Goal: Task Accomplishment & Management: Use online tool/utility

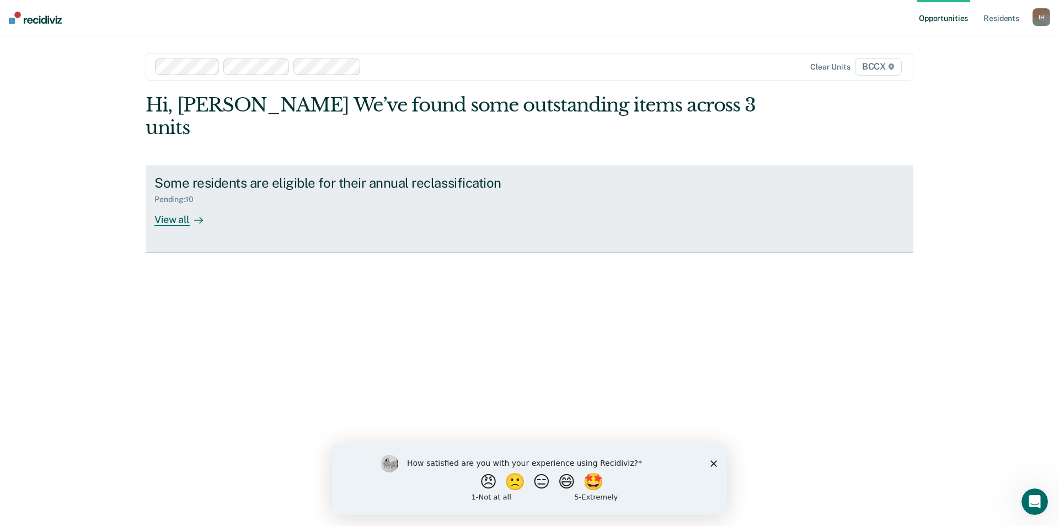
click at [165, 204] on div "View all" at bounding box center [185, 215] width 62 height 22
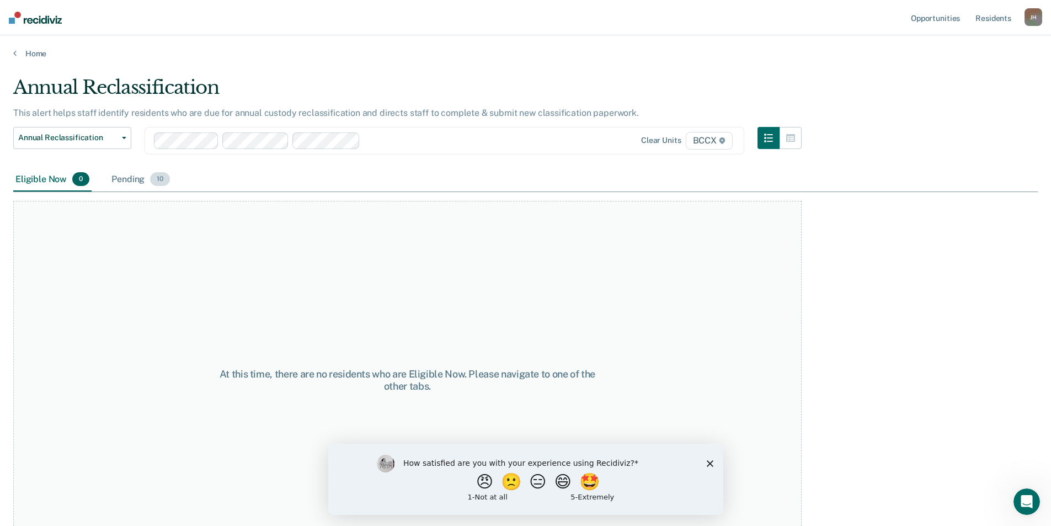
click at [130, 176] on div "Pending 10" at bounding box center [140, 180] width 63 height 24
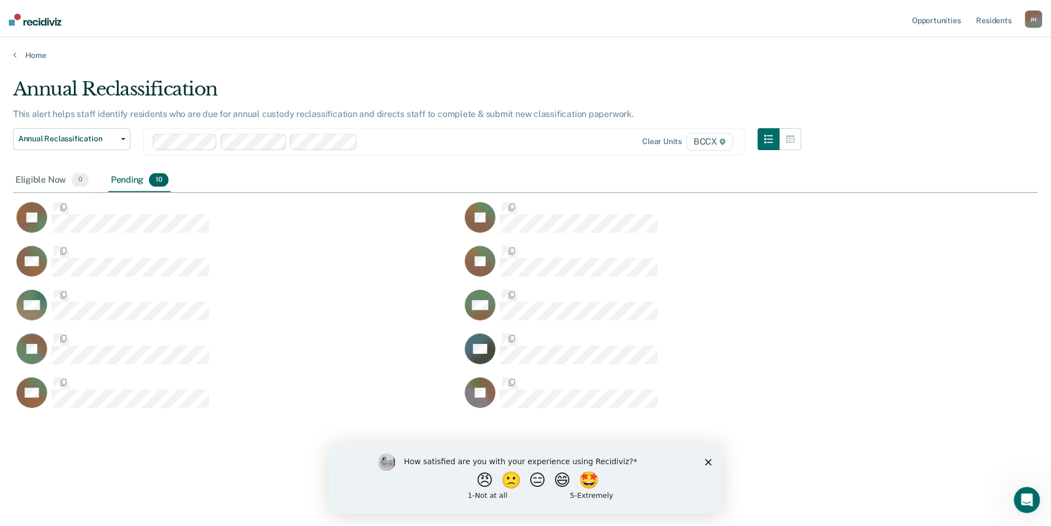
scroll to position [358, 1024]
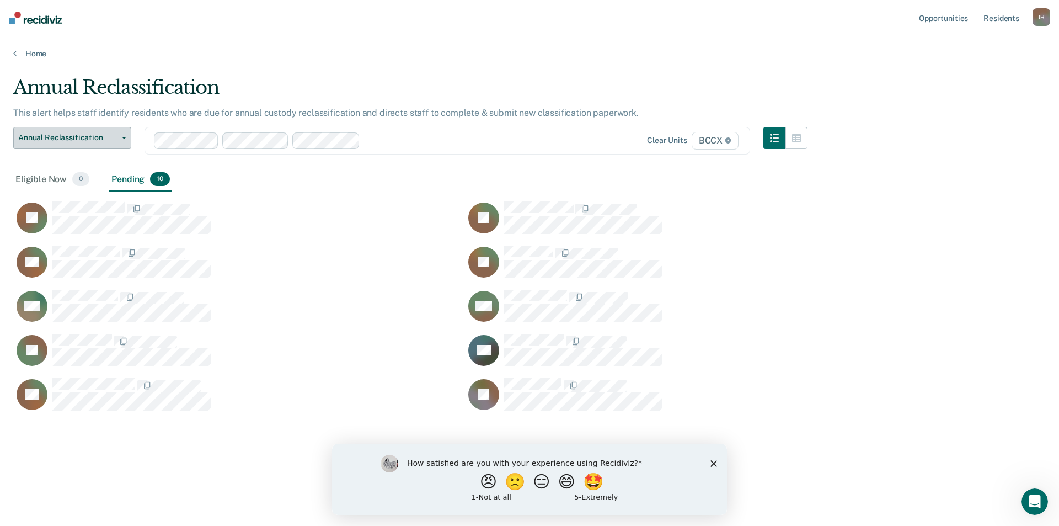
click at [124, 134] on button "Annual Reclassification" at bounding box center [72, 138] width 118 height 22
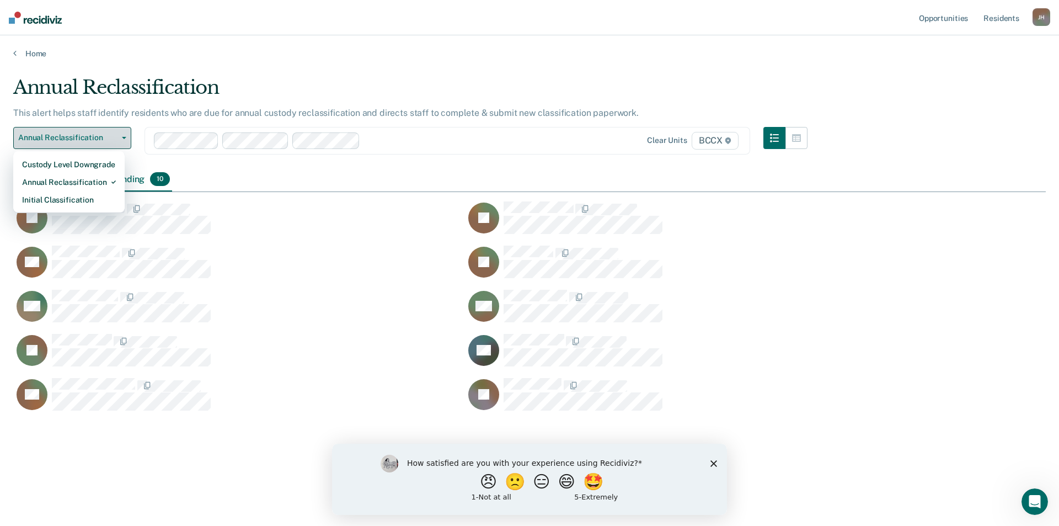
click at [124, 134] on button "Annual Reclassification" at bounding box center [72, 138] width 118 height 22
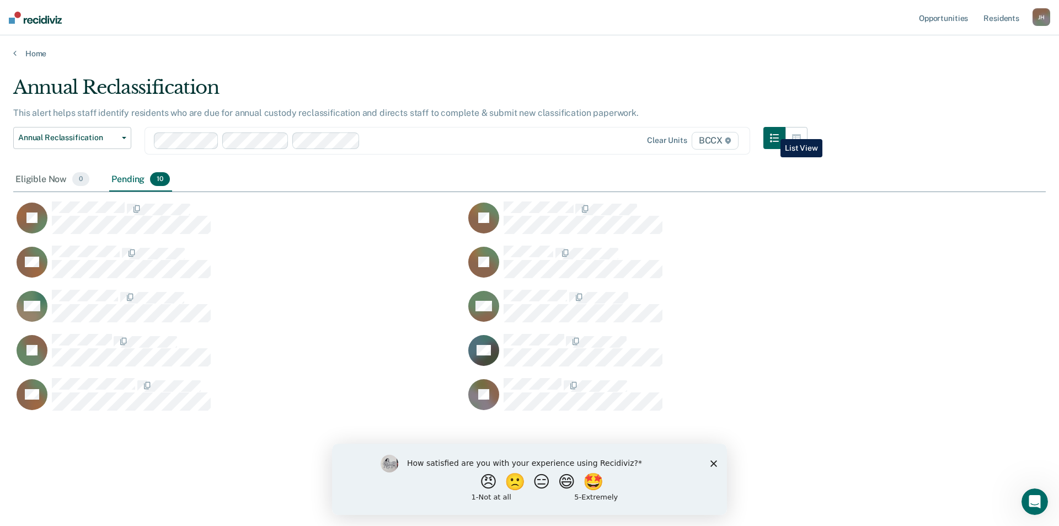
click at [772, 131] on button "button" at bounding box center [774, 138] width 22 height 22
click at [795, 141] on icon "button" at bounding box center [796, 138] width 9 height 8
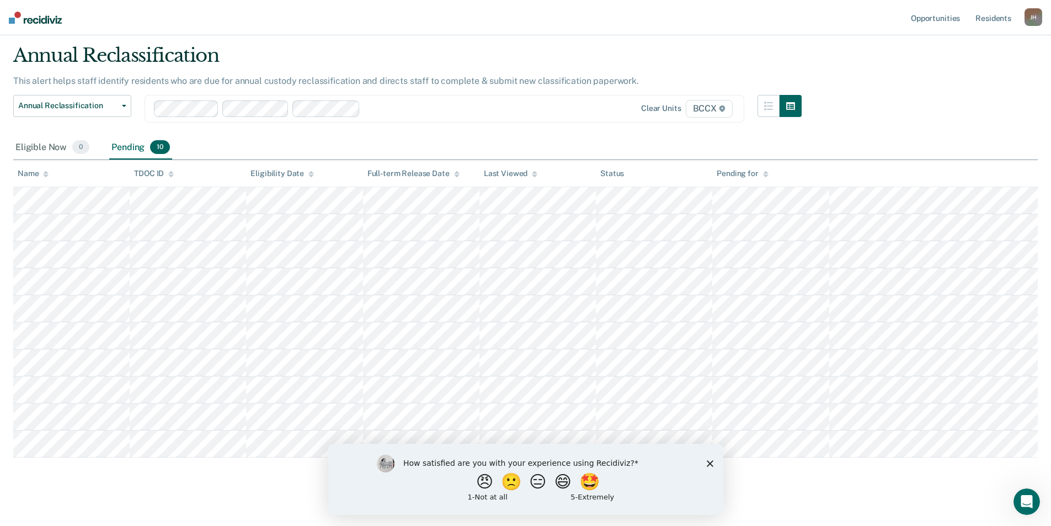
scroll to position [49, 0]
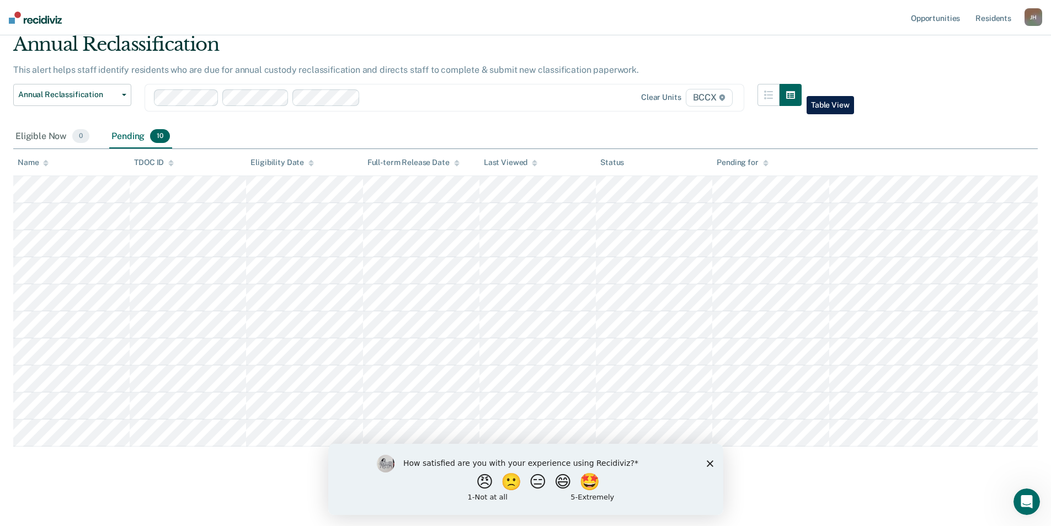
click at [795, 90] on icon "button" at bounding box center [790, 94] width 9 height 9
click at [801, 84] on button "button" at bounding box center [790, 95] width 22 height 22
click at [779, 90] on button "button" at bounding box center [768, 95] width 22 height 22
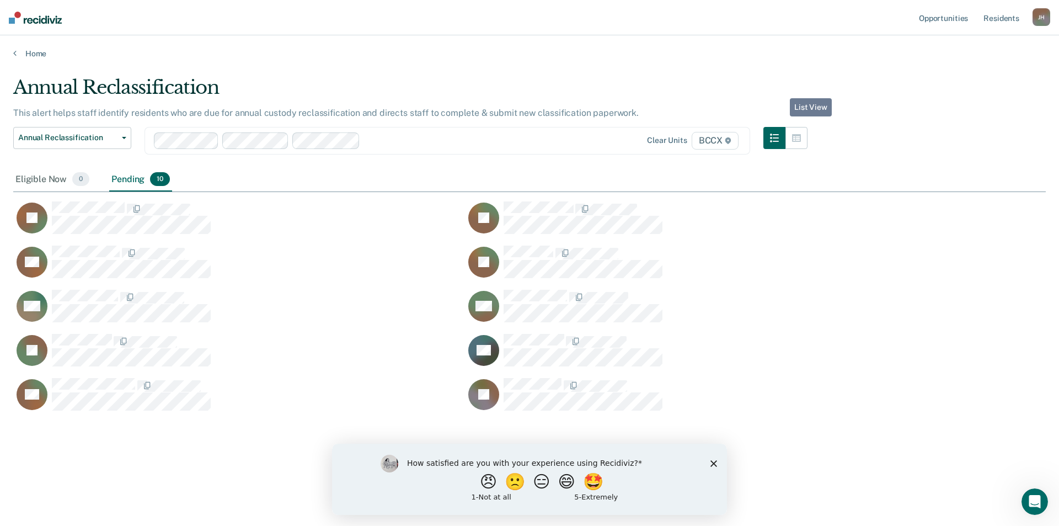
scroll to position [358, 1024]
